Goal: Information Seeking & Learning: Learn about a topic

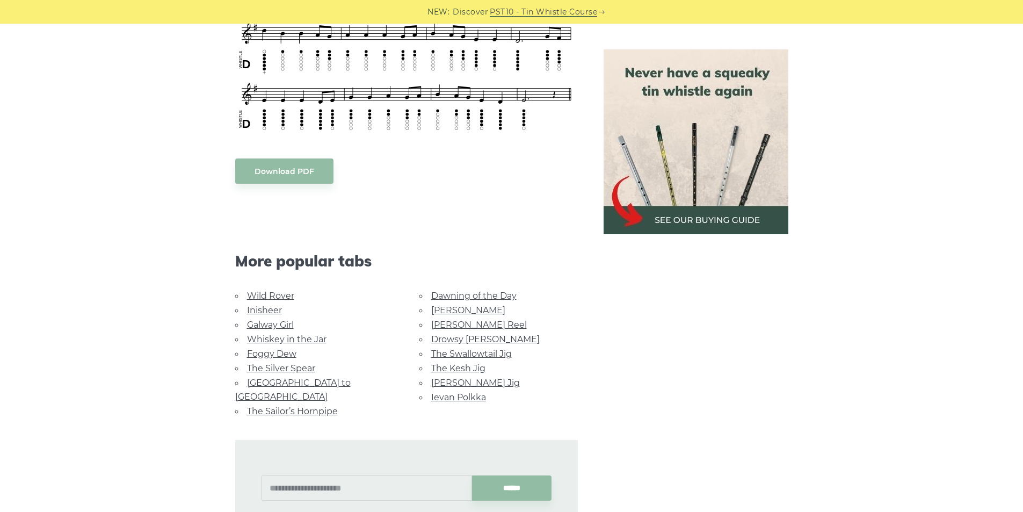
scroll to position [537, 0]
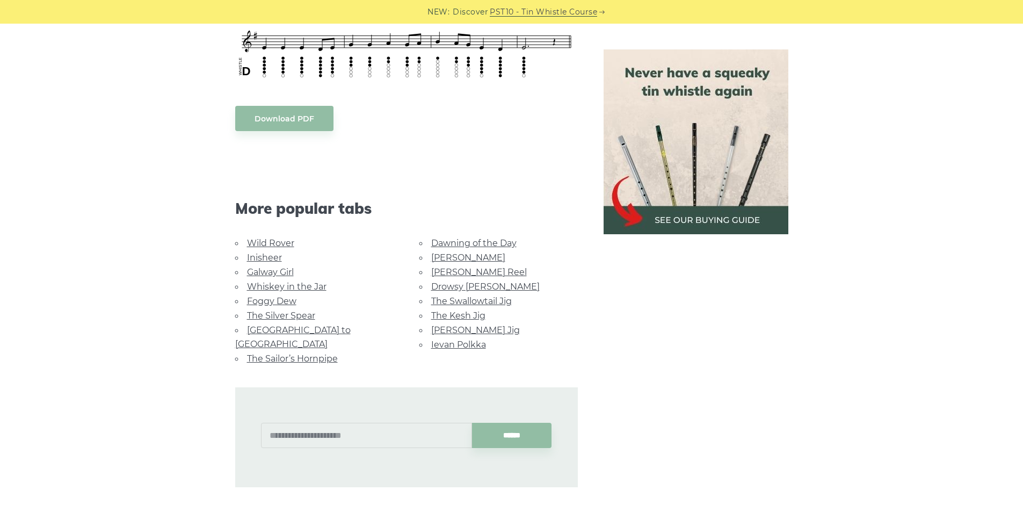
click at [264, 244] on link "Wild Rover" at bounding box center [270, 243] width 47 height 10
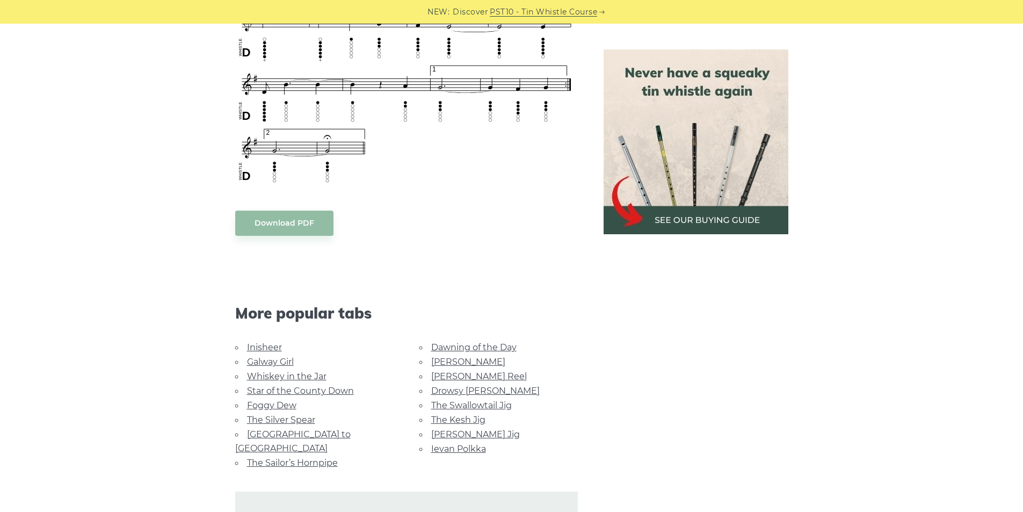
scroll to position [806, 0]
click at [270, 350] on link "Inisheer" at bounding box center [264, 346] width 35 height 10
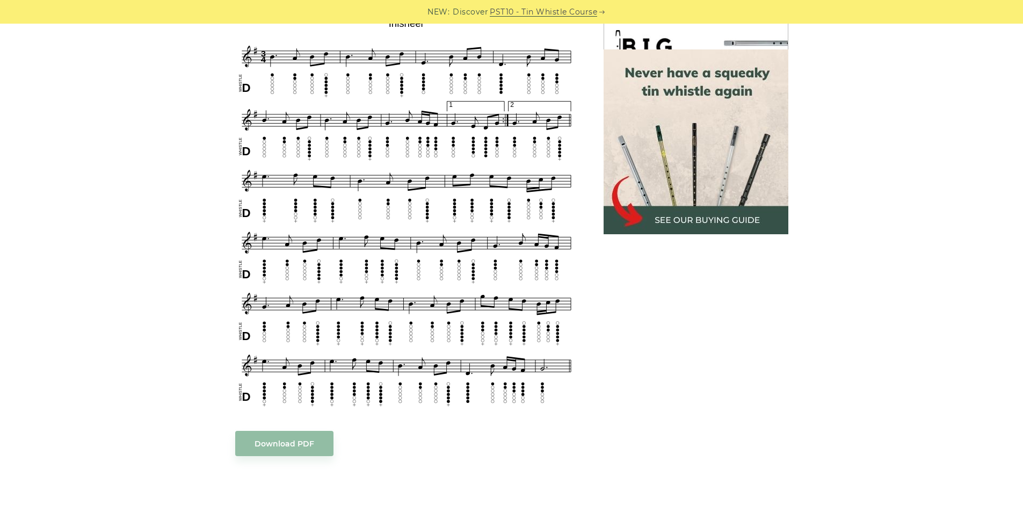
scroll to position [537, 0]
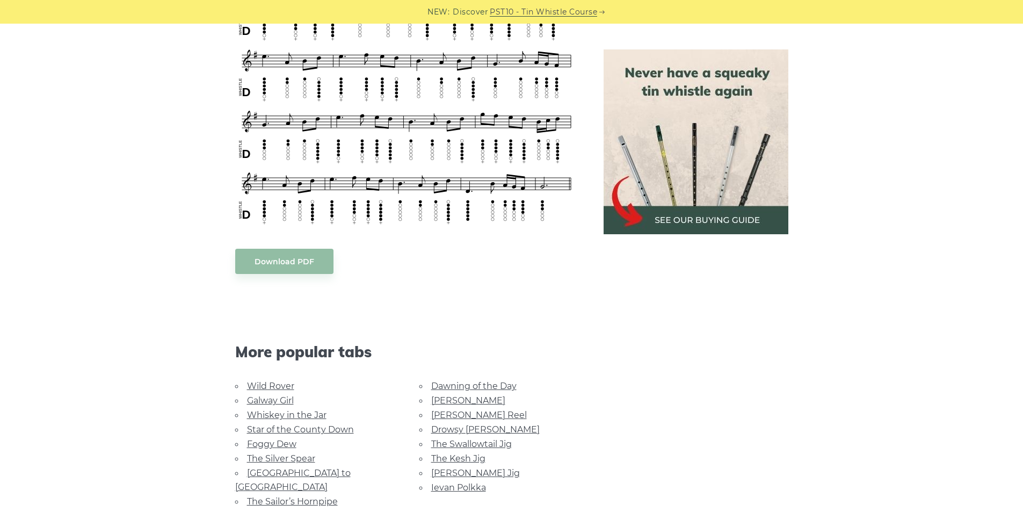
click at [290, 410] on link "Whiskey in the Jar" at bounding box center [286, 415] width 79 height 10
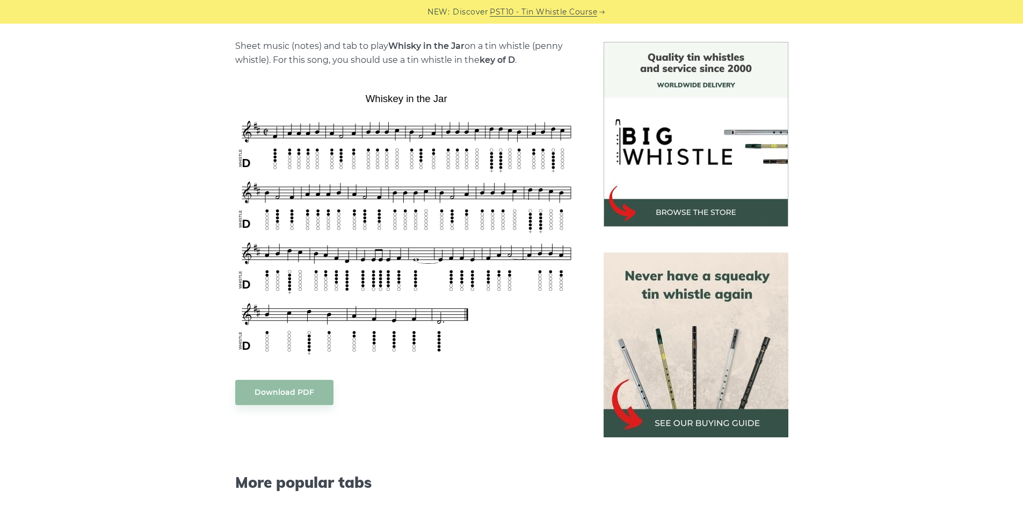
scroll to position [269, 0]
